Goal: Ask a question

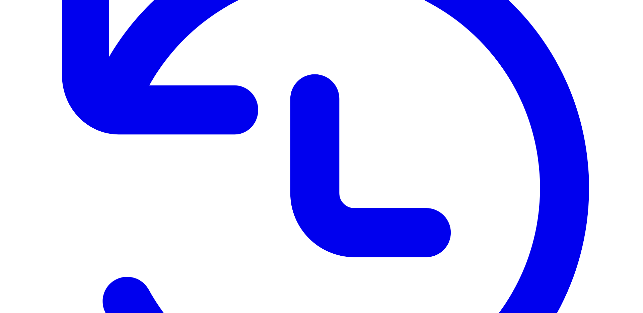
scroll to position [252, 0]
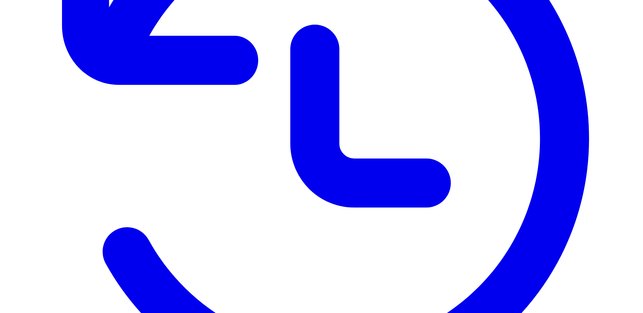
scroll to position [205, 0]
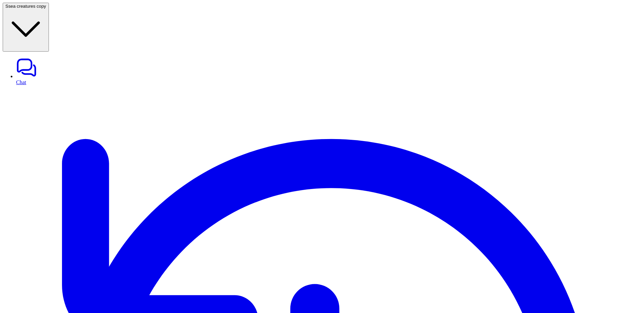
drag, startPoint x: 458, startPoint y: 32, endPoint x: 535, endPoint y: 33, distance: 77.4
copy p "what is eesel AI?"
paste div
